Goal: Transaction & Acquisition: Obtain resource

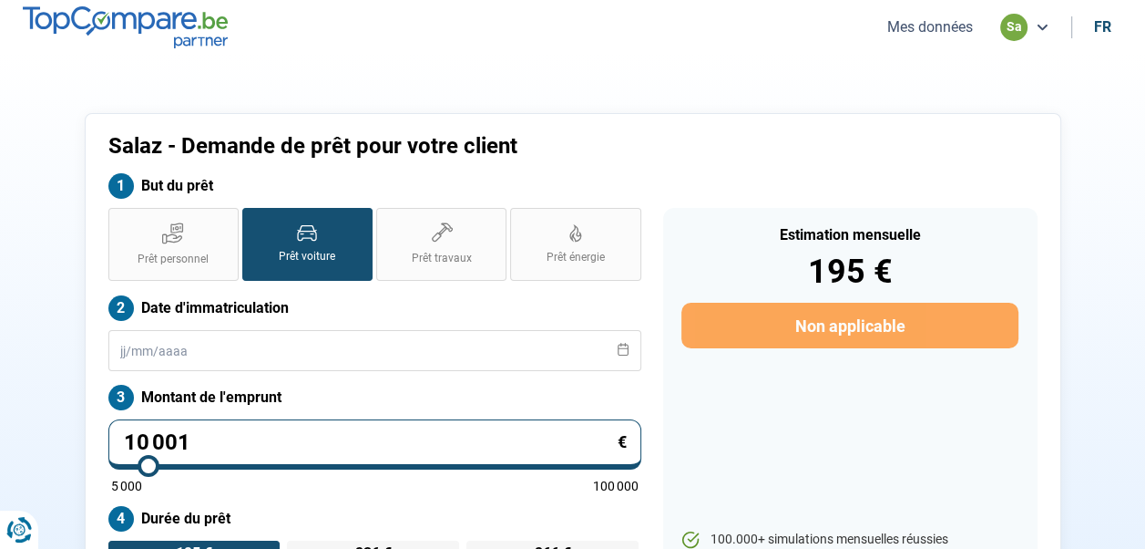
click at [948, 22] on button "Mes données" at bounding box center [930, 26] width 97 height 19
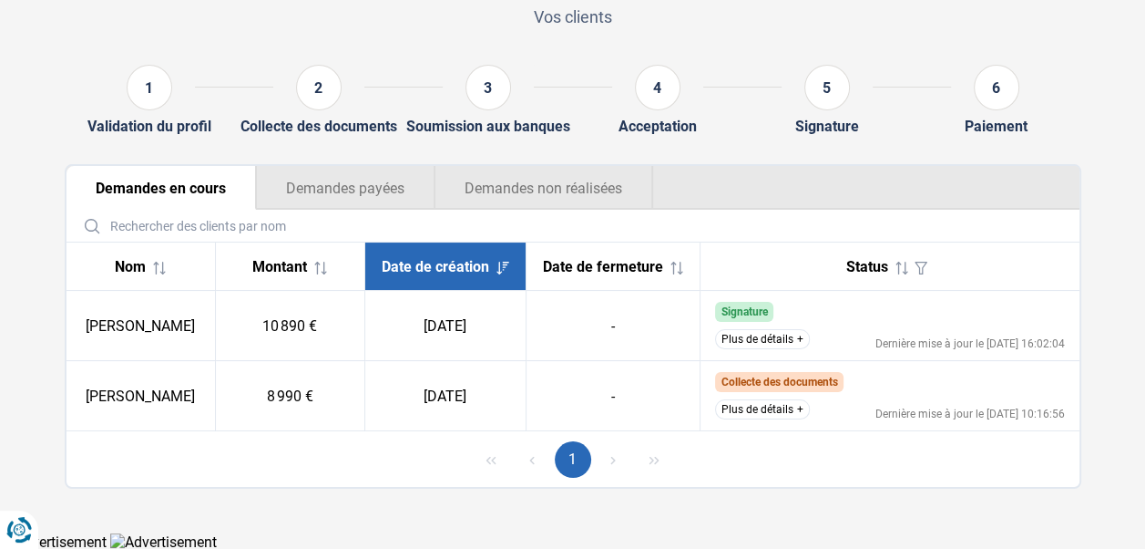
scroll to position [139, 0]
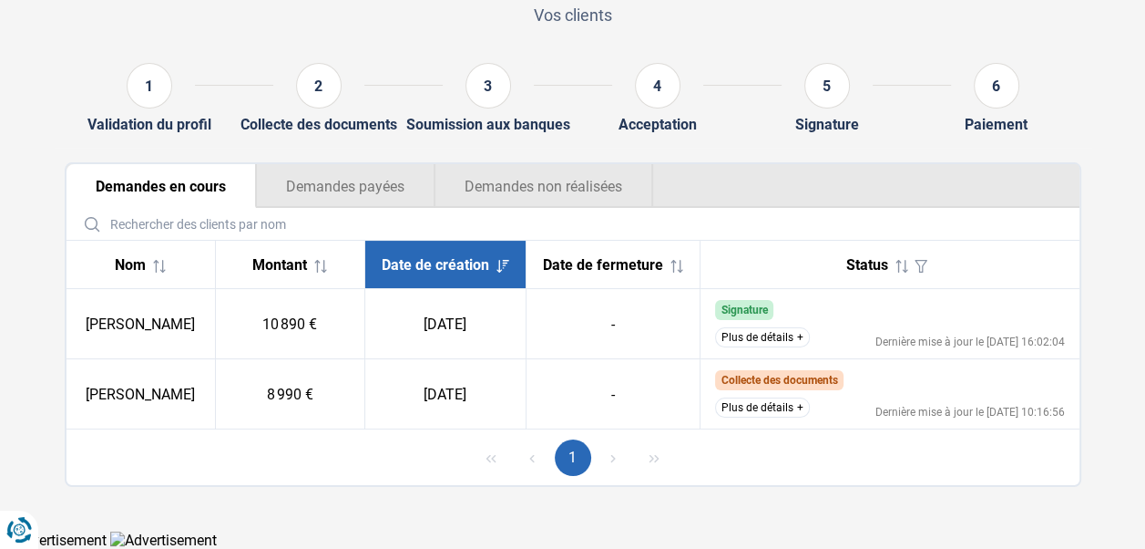
click at [742, 400] on button "Plus de détails" at bounding box center [762, 407] width 95 height 20
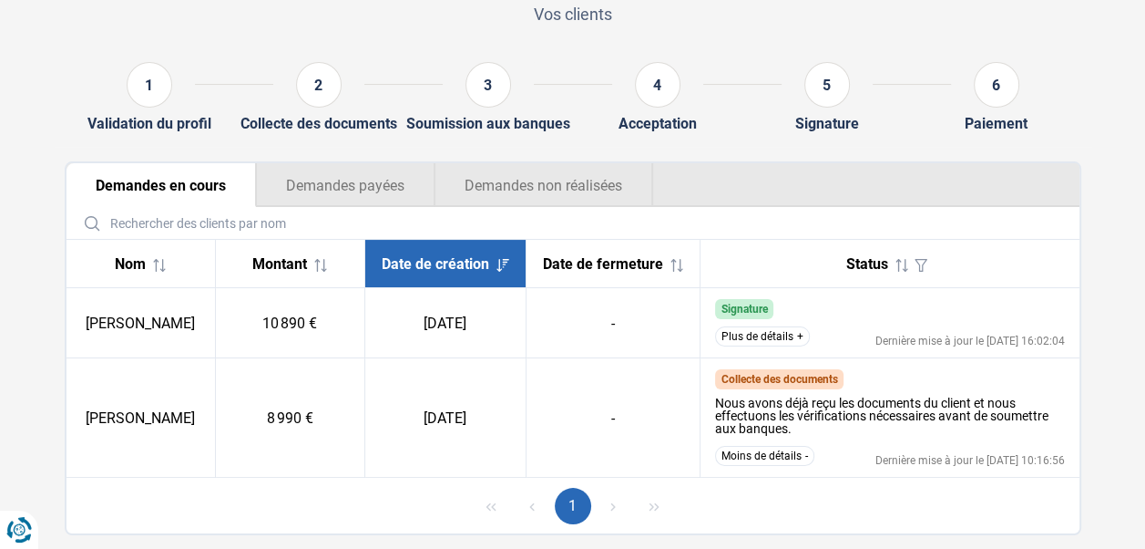
click at [760, 337] on button "Plus de détails" at bounding box center [762, 336] width 95 height 20
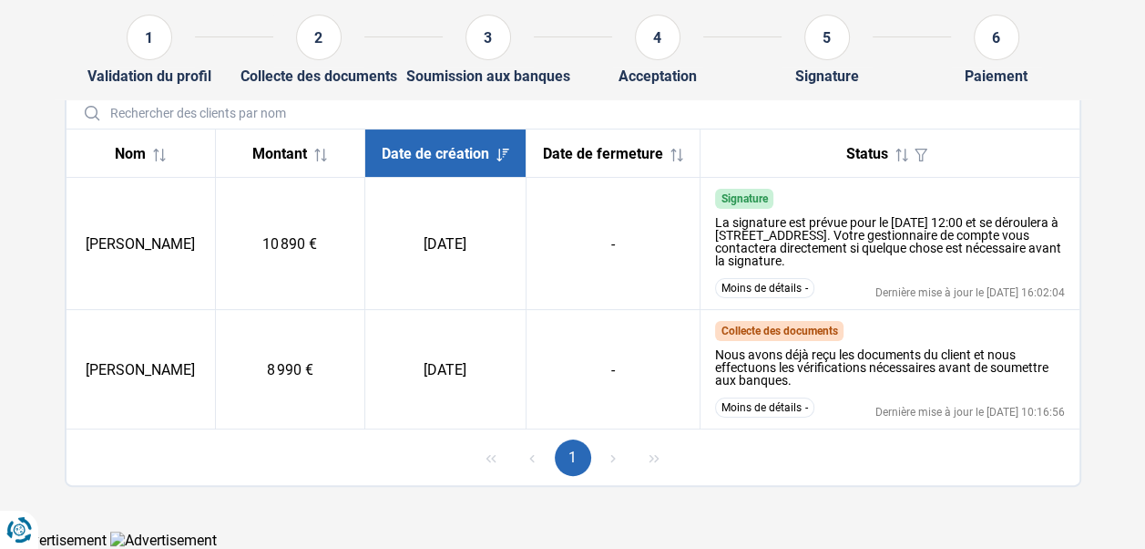
scroll to position [0, 0]
